Goal: Find specific page/section: Find specific page/section

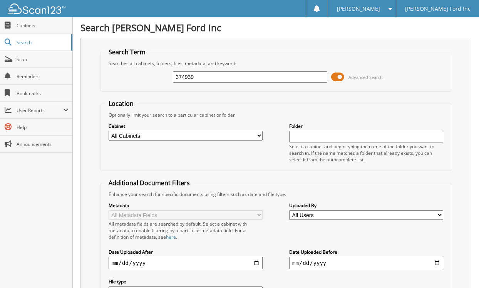
type input "374939"
drag, startPoint x: 214, startPoint y: 75, endPoint x: 2, endPoint y: 82, distance: 211.9
click at [11, 81] on body "Stephanie H. Settings Logout Mcree Ford Inc Close Cabinets Search Scan" at bounding box center [239, 194] width 479 height 389
type input "512563"
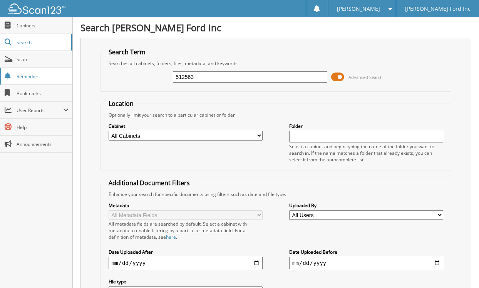
click at [364, 7] on span "[PERSON_NAME]" at bounding box center [358, 9] width 43 height 5
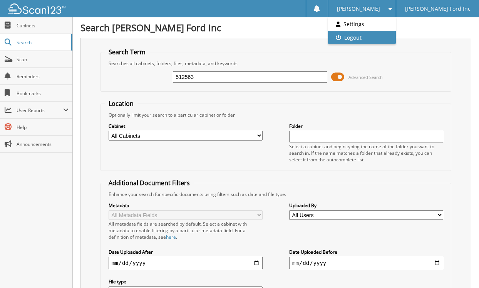
click at [370, 36] on link "Logout" at bounding box center [362, 37] width 68 height 13
